Goal: Transaction & Acquisition: Purchase product/service

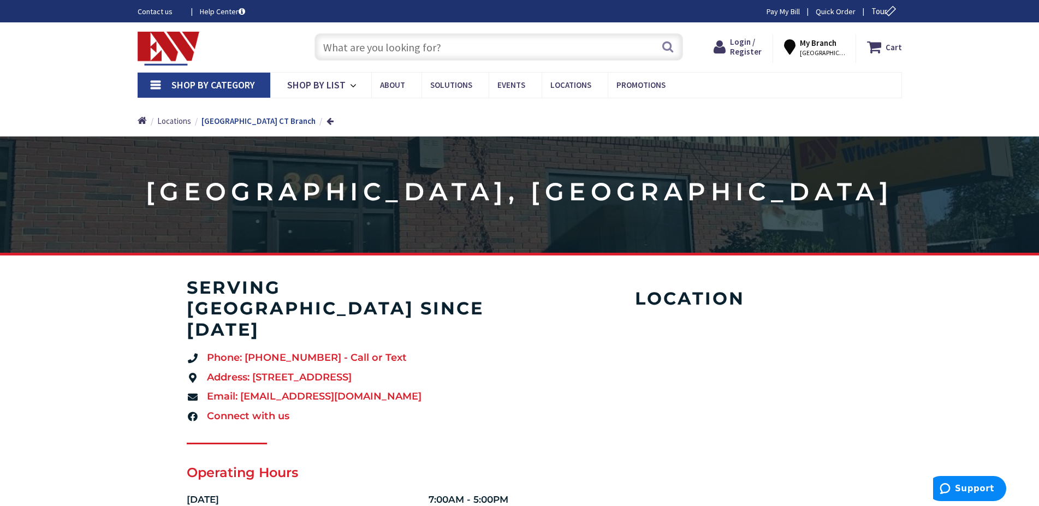
click at [414, 48] on input "text" at bounding box center [499, 46] width 369 height 27
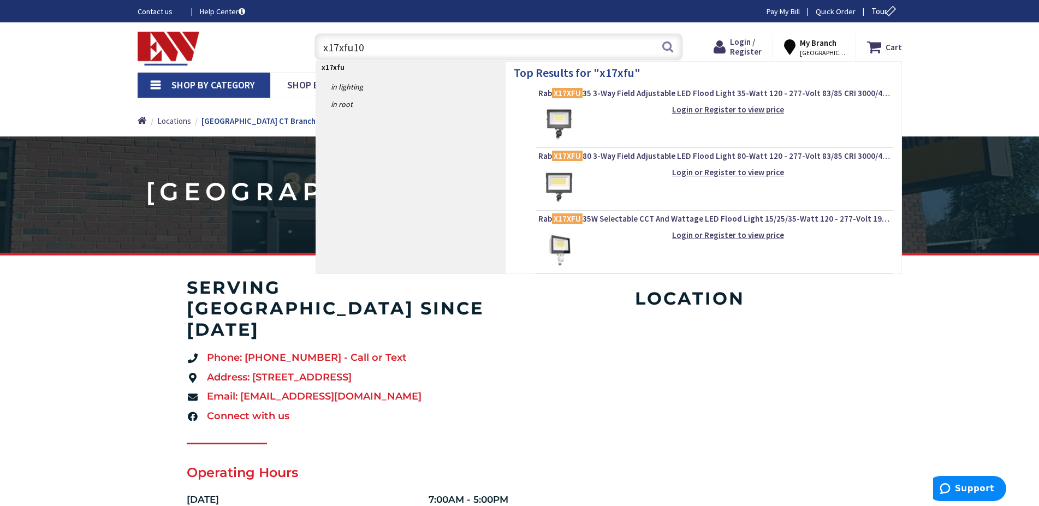
type input "x17xfu105"
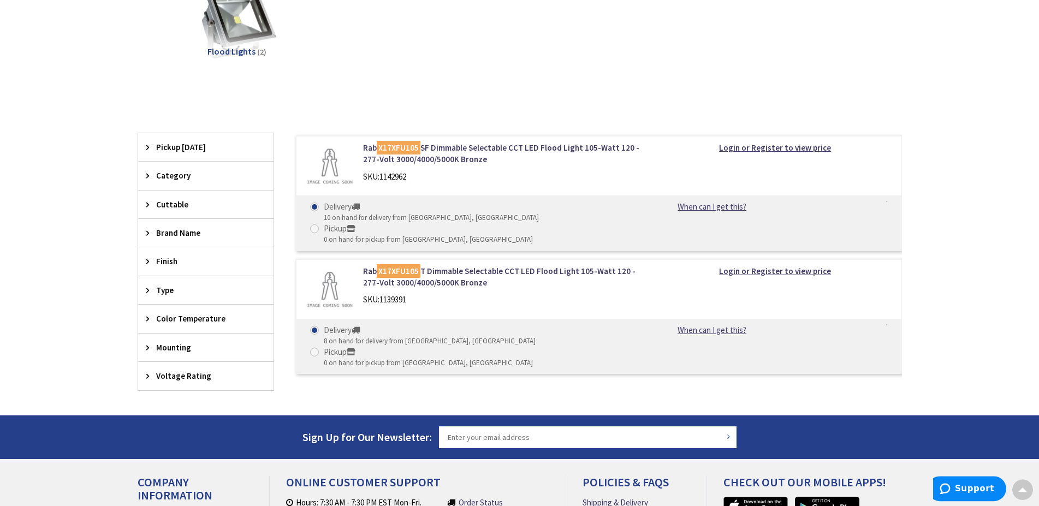
scroll to position [167, 0]
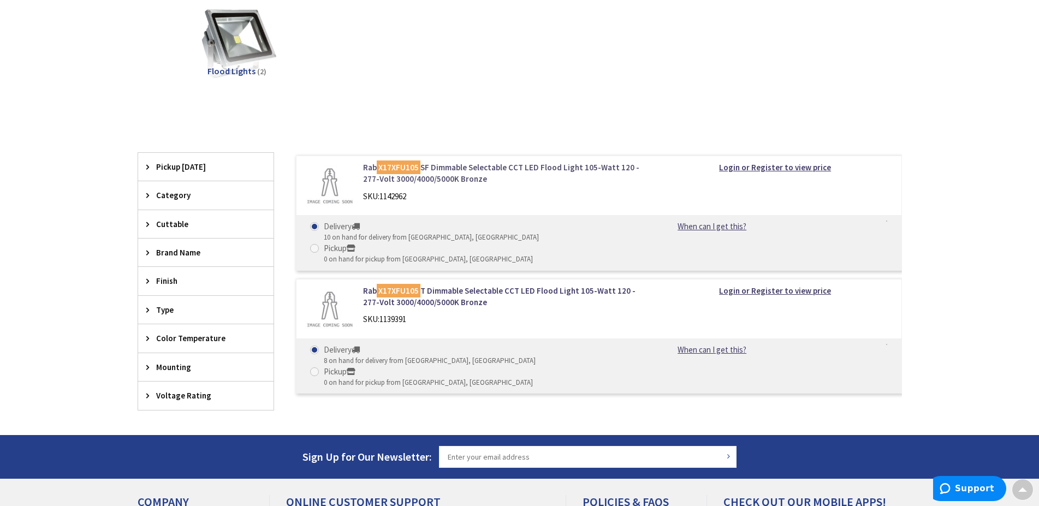
click at [454, 167] on link "Rab X17XFU105 SF Dimmable Selectable CCT LED Flood Light 105-Watt 120 - 277-Vol…" at bounding box center [502, 173] width 278 height 23
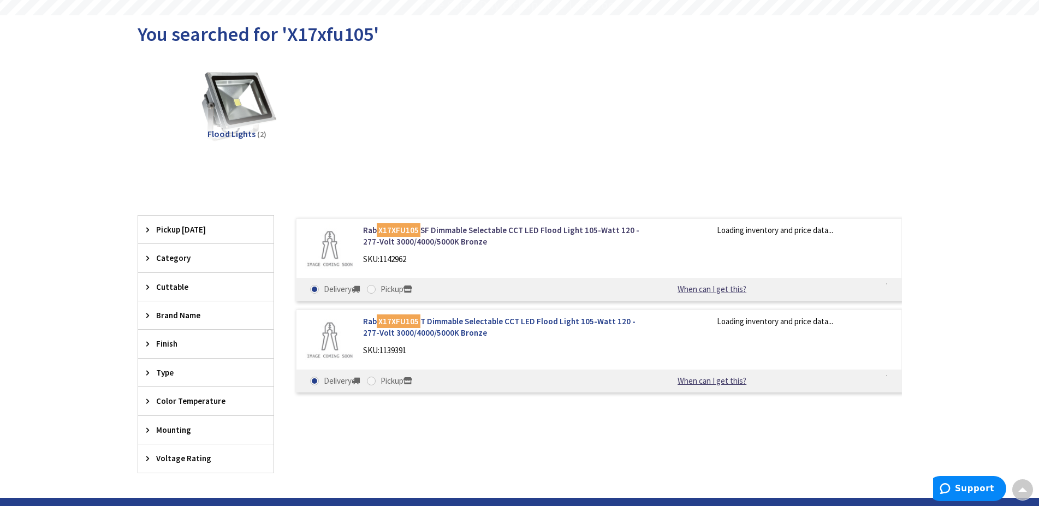
scroll to position [104, 0]
